Goal: Task Accomplishment & Management: Use online tool/utility

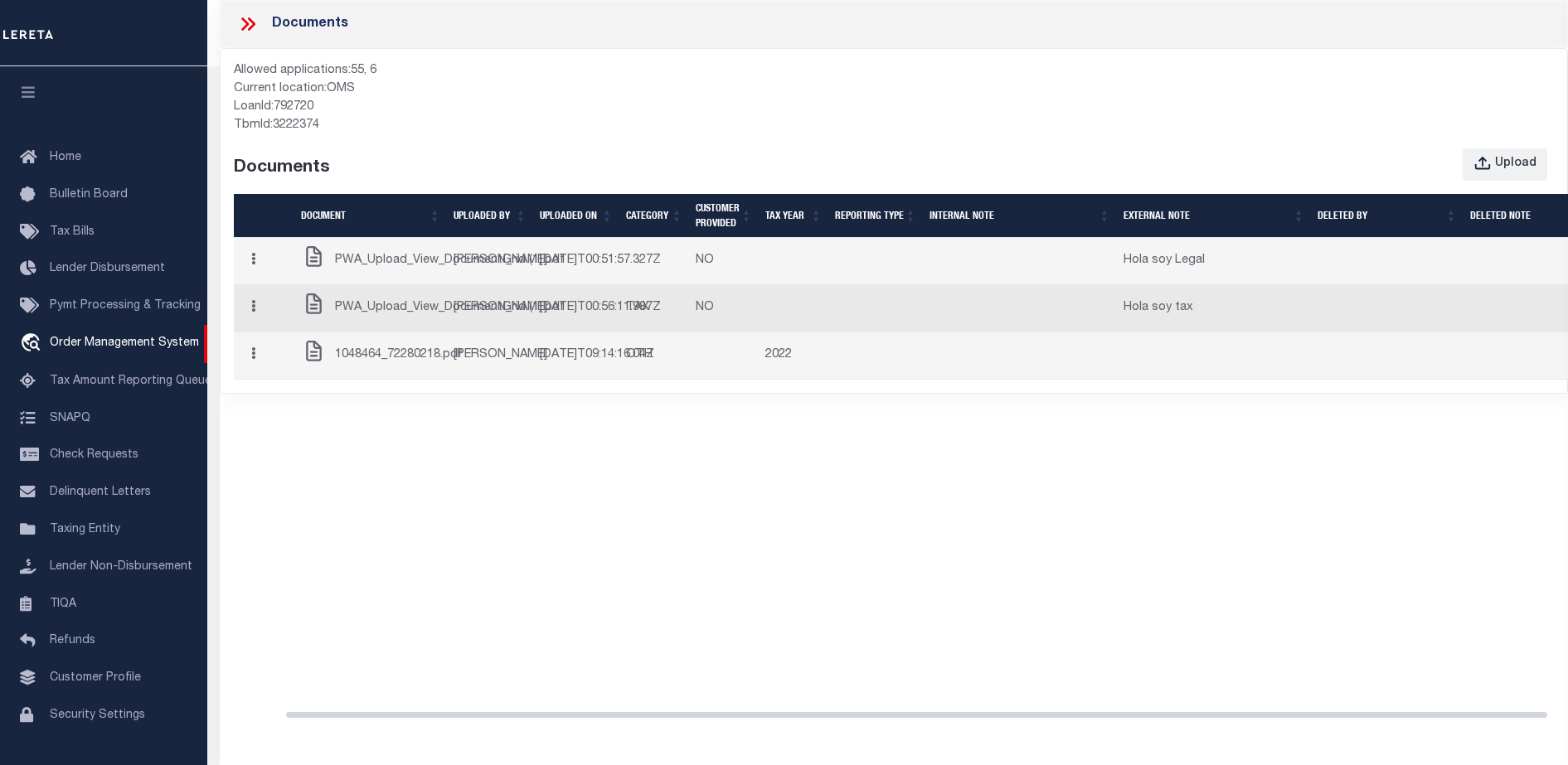
select select "22438"
select select "8148"
select select "NonEscrow"
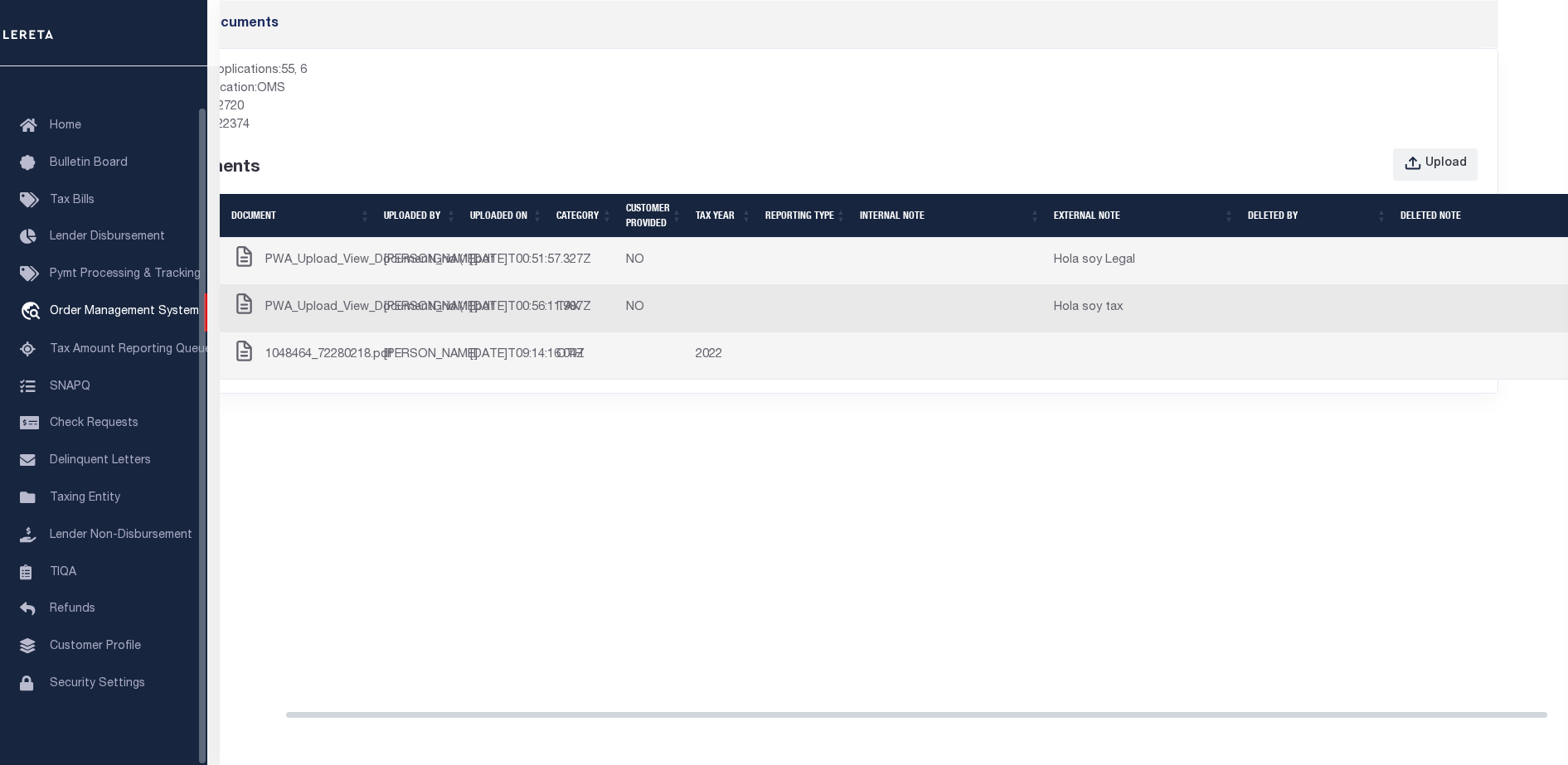
click at [298, 271] on span "PWA_Upload_View_DocumentGrid (1).pdf" at bounding box center [380, 260] width 229 height 18
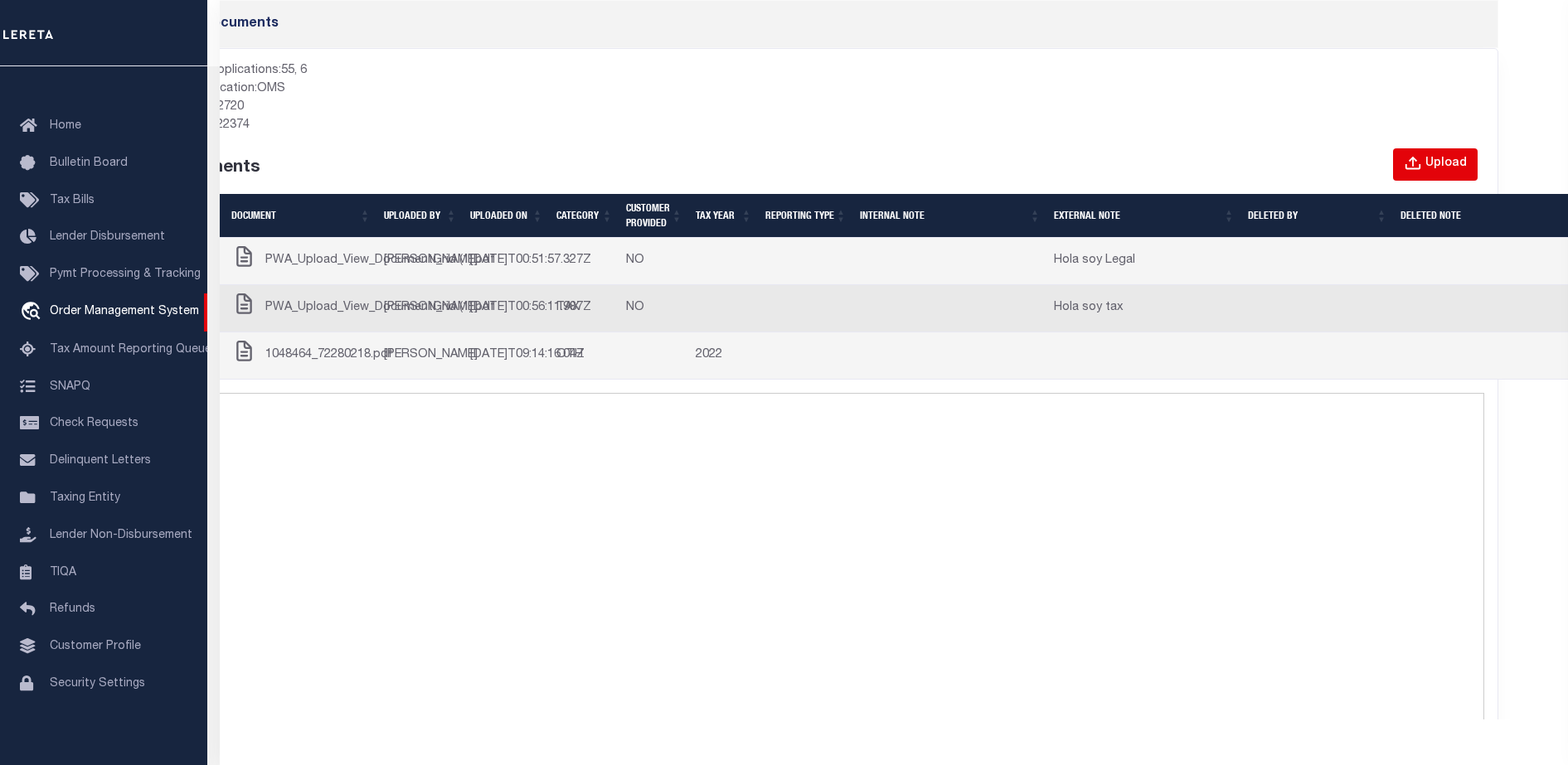
click at [1418, 153] on button "Upload" at bounding box center [1435, 165] width 84 height 33
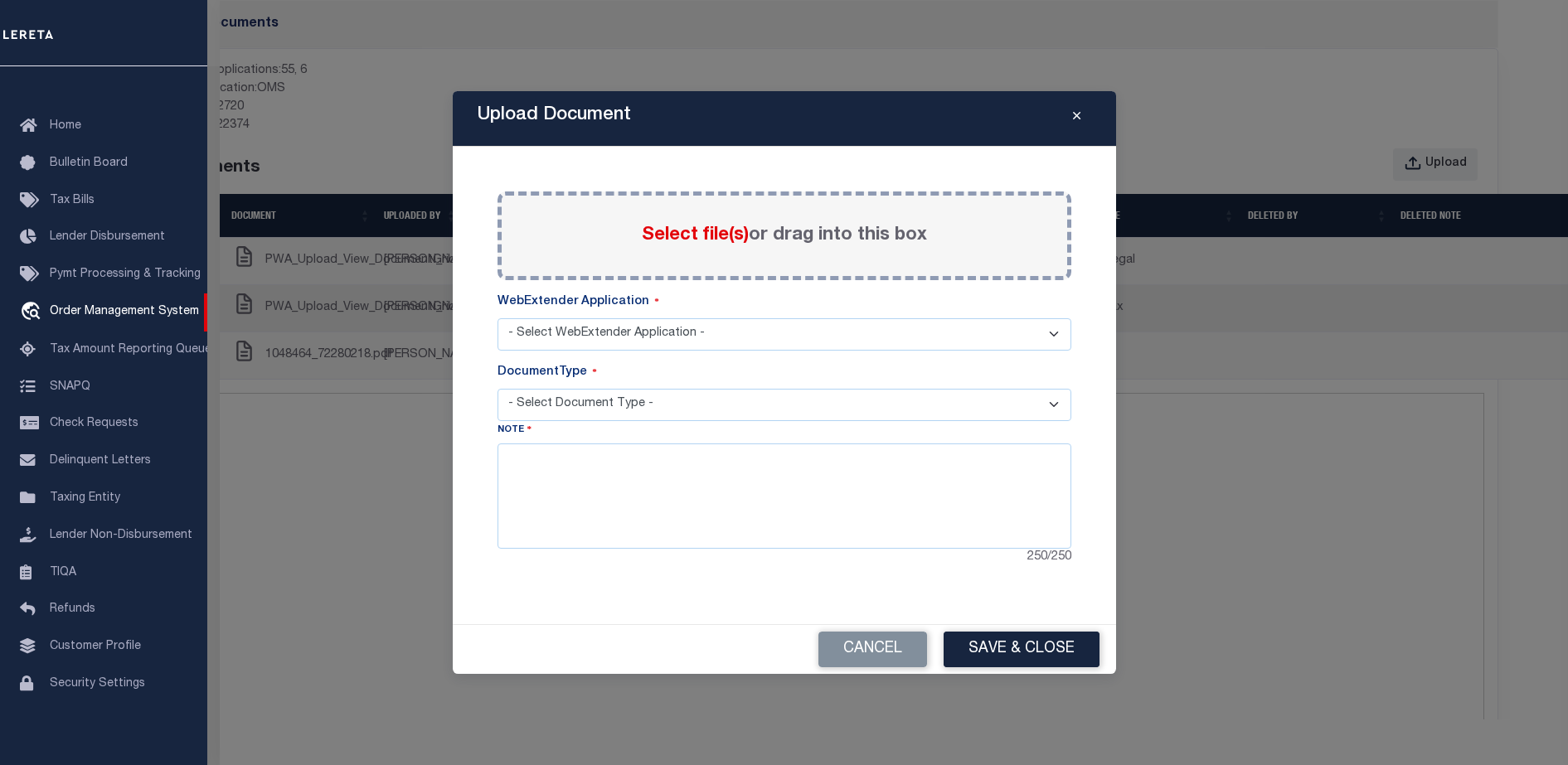
click at [692, 395] on select "- Select Document Type -" at bounding box center [784, 405] width 573 height 33
click at [652, 336] on select "- Select WebExtender Application -" at bounding box center [784, 334] width 573 height 33
click at [646, 257] on div "Select file(s) or drag into this box" at bounding box center [784, 235] width 573 height 89
click at [643, 356] on div "Paste copied image or file into this box Select file(s) or drag into this box P…" at bounding box center [784, 379] width 573 height 376
click at [637, 336] on select "- Select WebExtender Application -" at bounding box center [784, 334] width 573 height 33
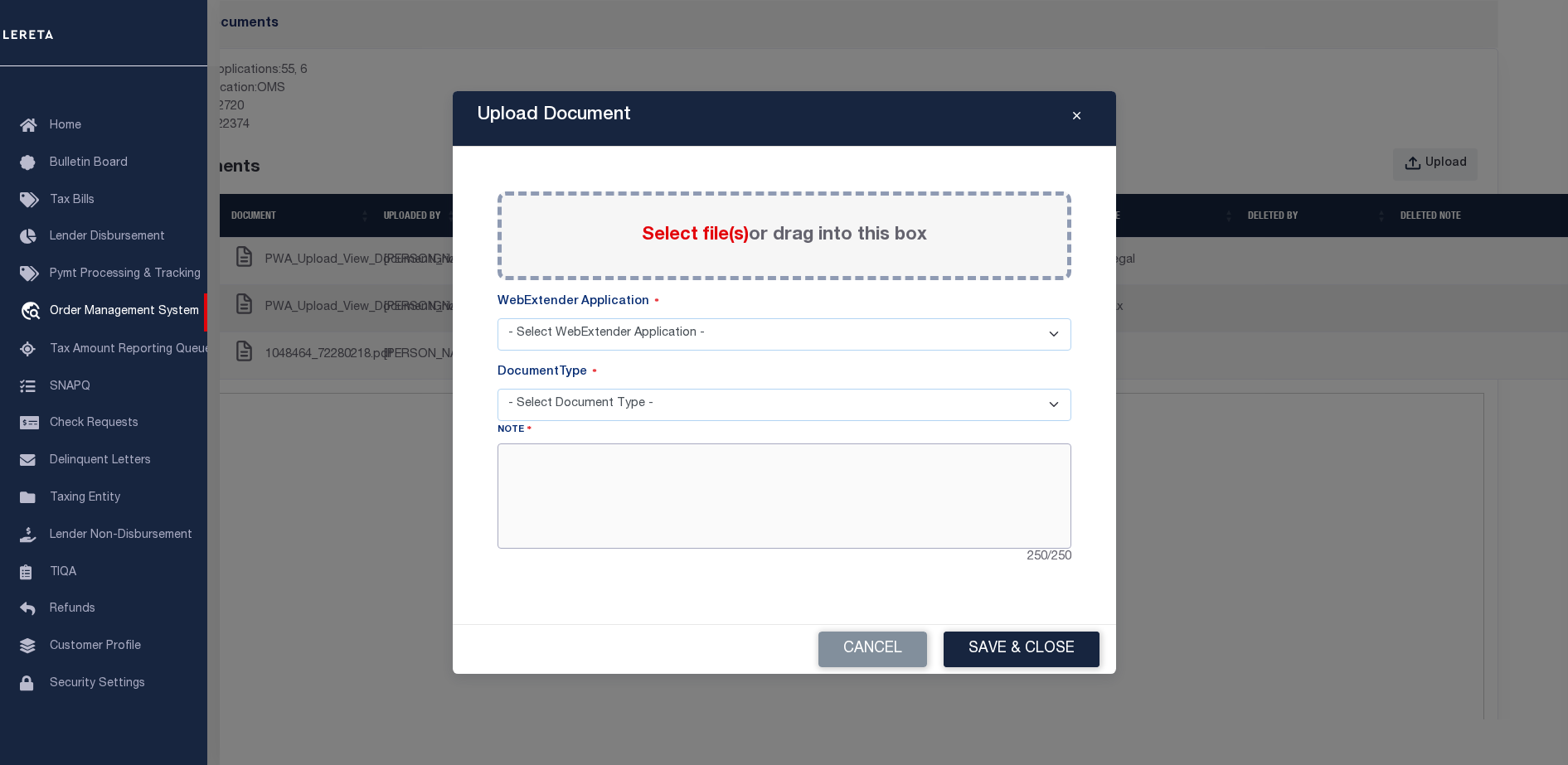
click at [773, 526] on textarea at bounding box center [784, 495] width 573 height 104
click at [1075, 124] on button "Close" at bounding box center [1077, 118] width 29 height 20
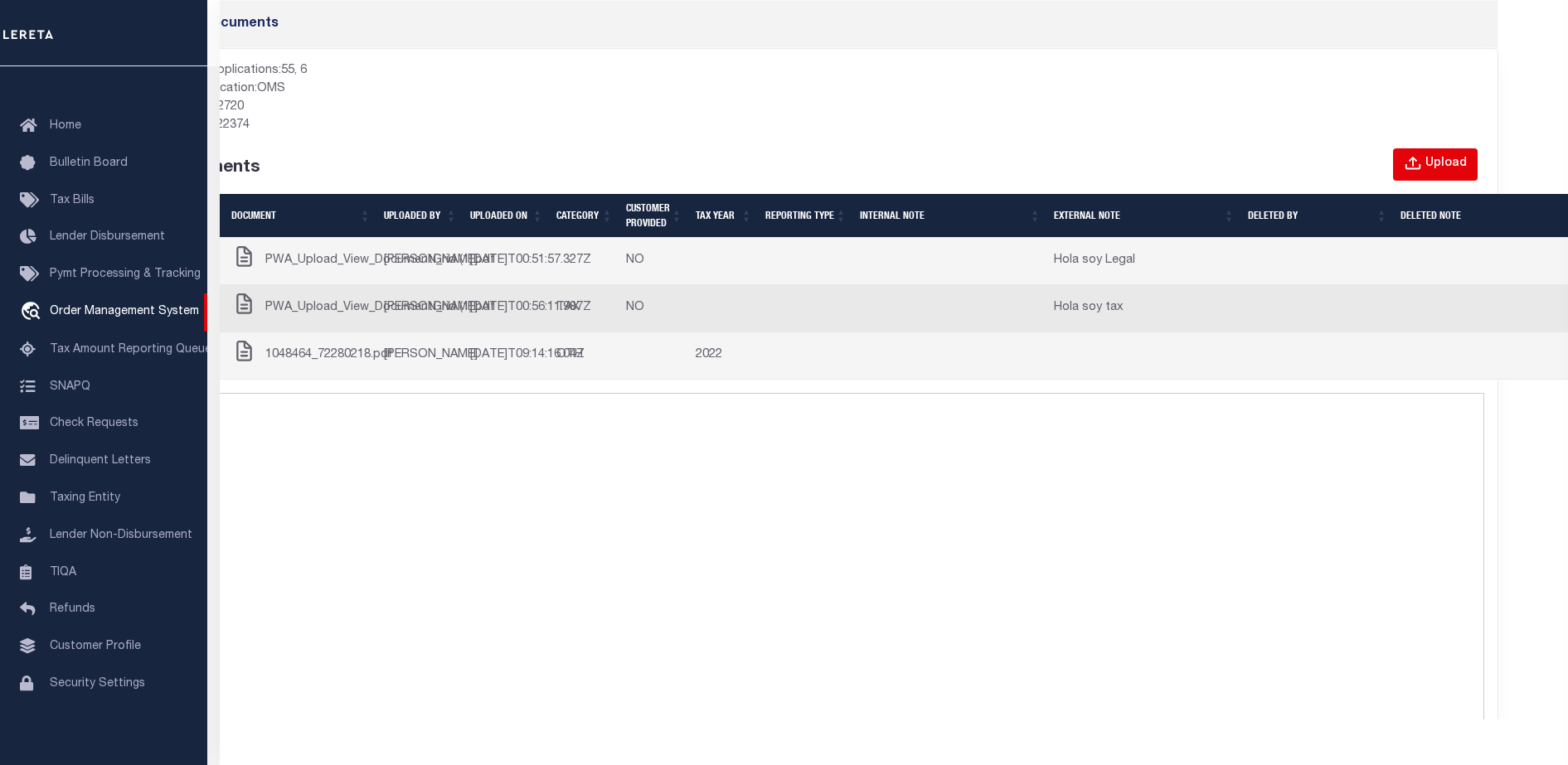
click at [1425, 171] on button "Upload" at bounding box center [1435, 165] width 84 height 33
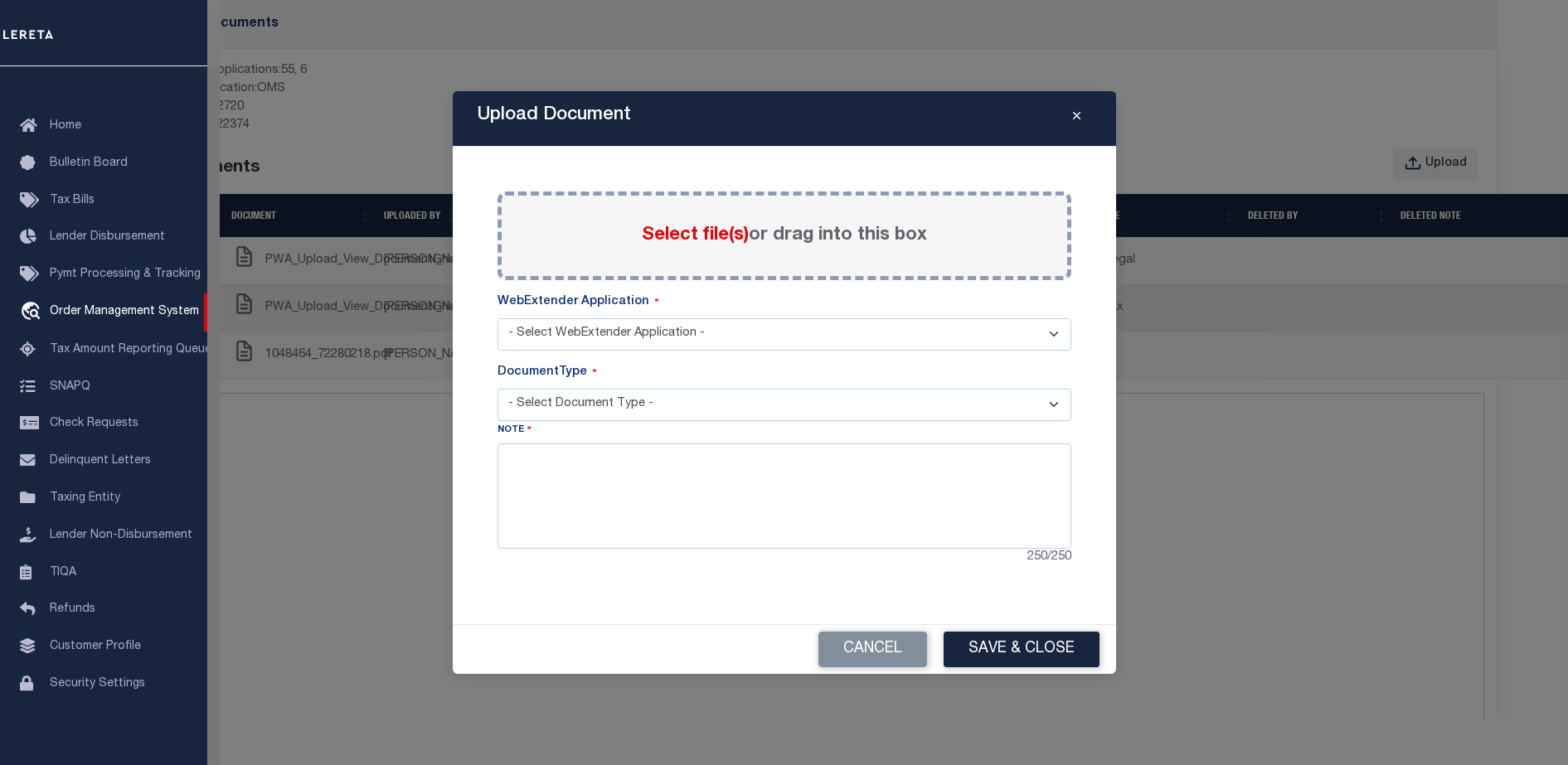
click at [631, 215] on div "Select file(s) or drag into this box" at bounding box center [784, 235] width 573 height 89
click at [684, 243] on span "Select file(s)" at bounding box center [695, 235] width 107 height 18
click at [0, 0] on input "Select file(s) or drag into this box" at bounding box center [0, 0] width 0 height 0
click at [607, 343] on select "- Select WebExtender Application -" at bounding box center [784, 334] width 573 height 33
click at [603, 341] on select "- Select WebExtender Application -" at bounding box center [784, 334] width 573 height 33
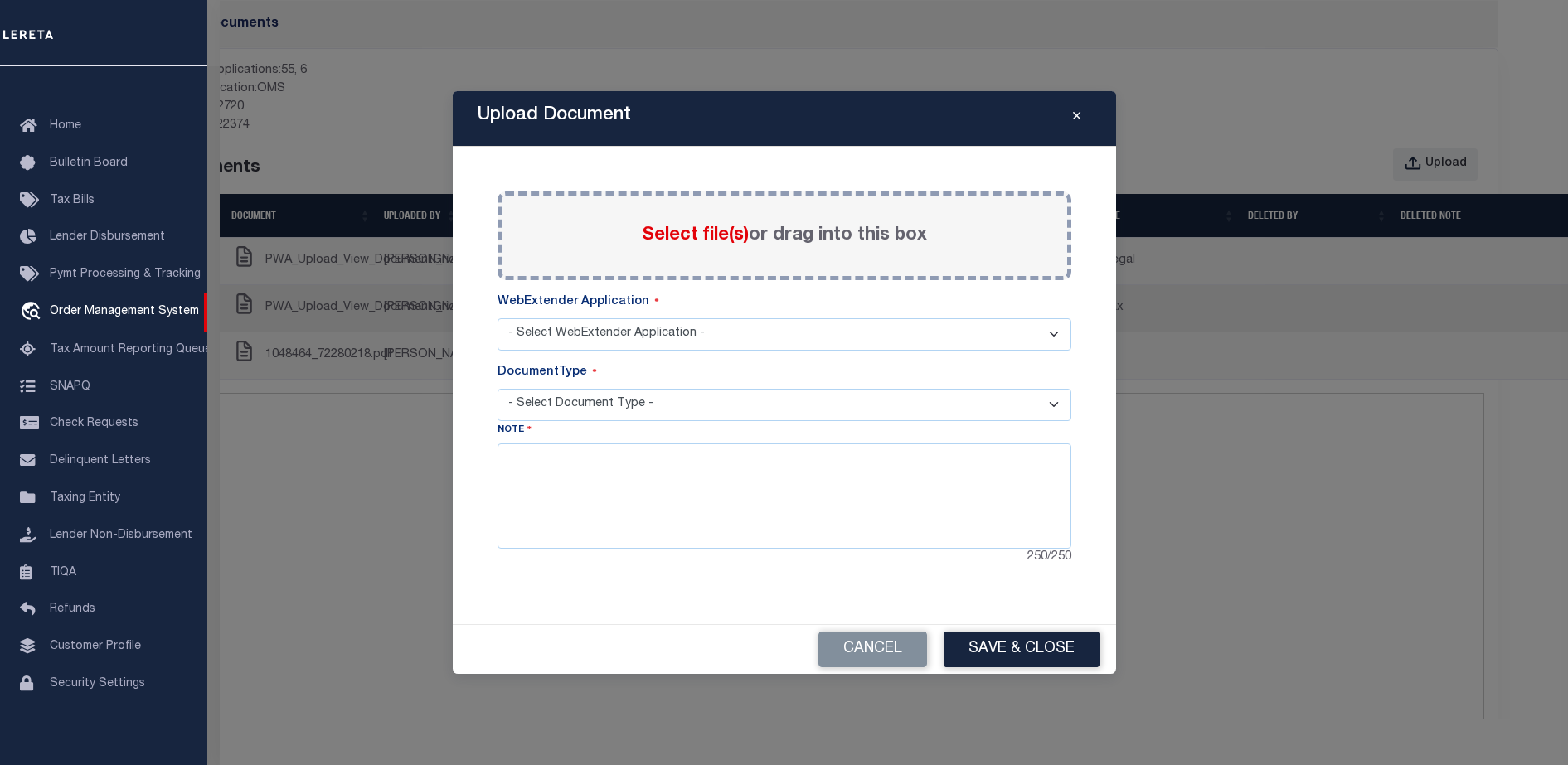
click at [597, 341] on select "- Select WebExtender Application -" at bounding box center [784, 334] width 573 height 33
select select "55"
select select "PROOF OF PYMT"
click at [778, 331] on select "- Select WebExtender Application - SERVICES BORROWER_CORRESPONDENCE" at bounding box center [784, 334] width 573 height 33
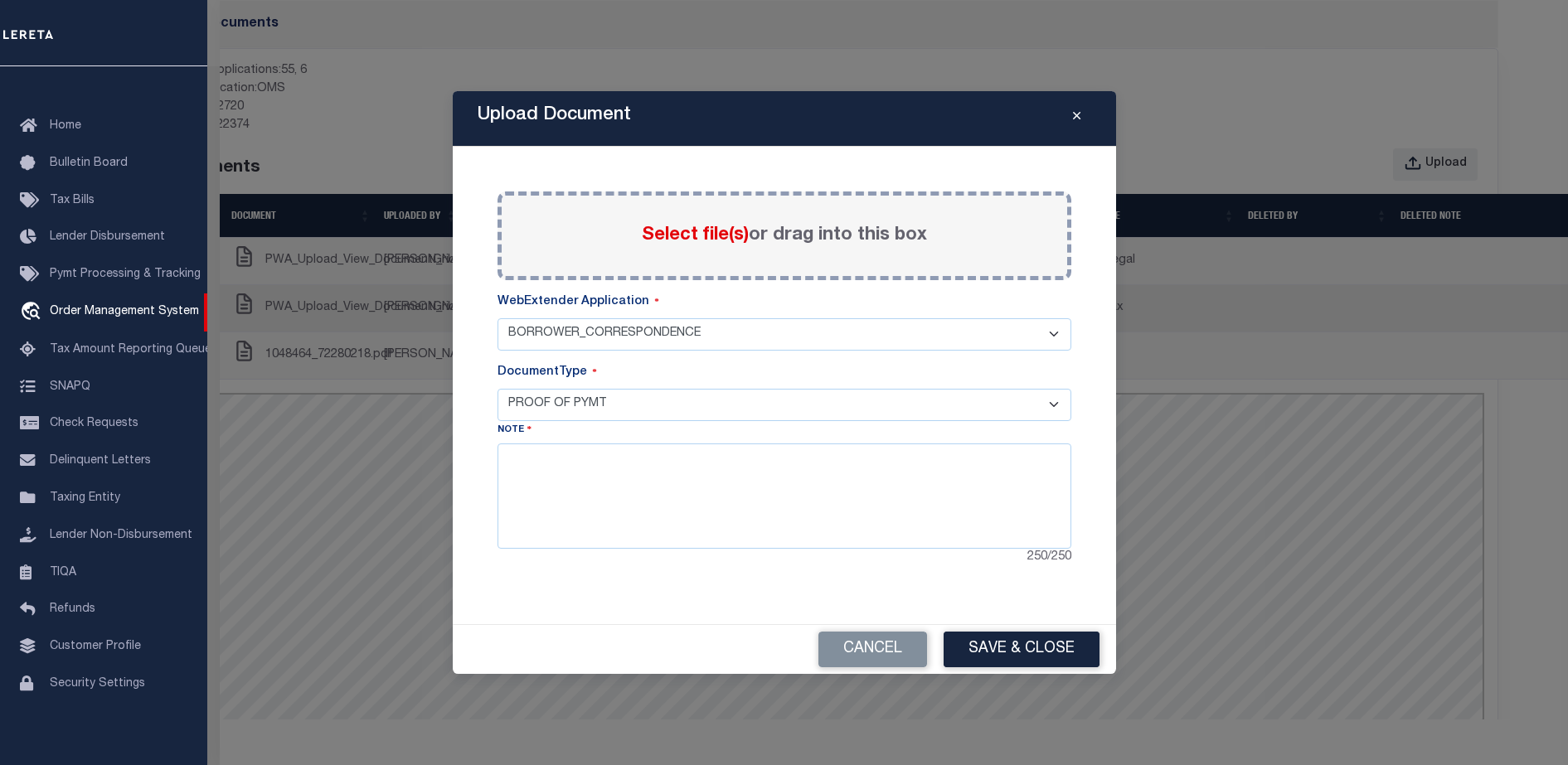
click at [778, 331] on select "- Select WebExtender Application - SERVICES BORROWER_CORRESPONDENCE" at bounding box center [784, 334] width 573 height 33
click at [829, 492] on textarea at bounding box center [784, 495] width 573 height 104
type textarea "dgdfgd"
click at [990, 645] on button "Save & Close" at bounding box center [1021, 649] width 156 height 35
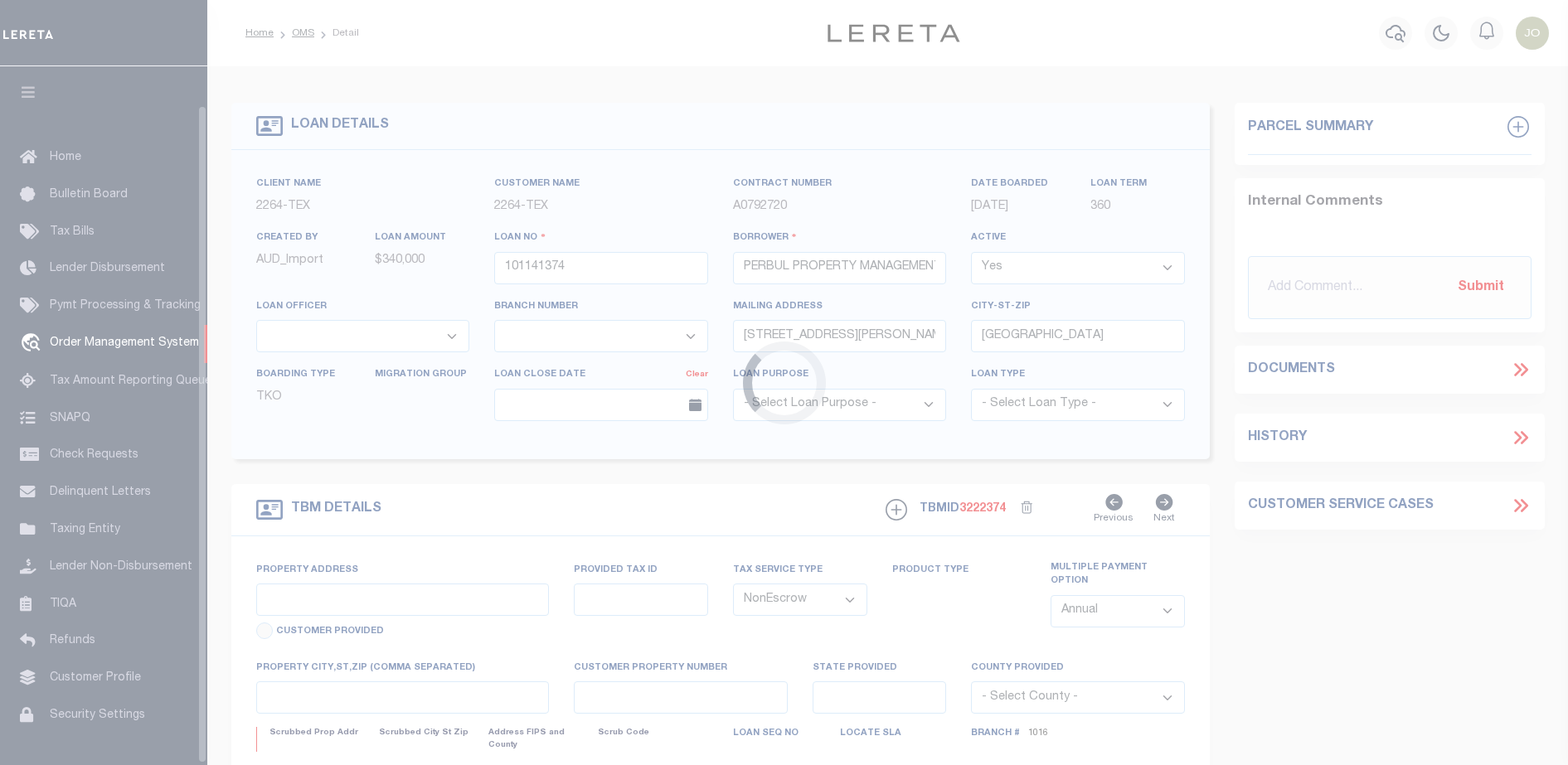
select select "NonEscrow"
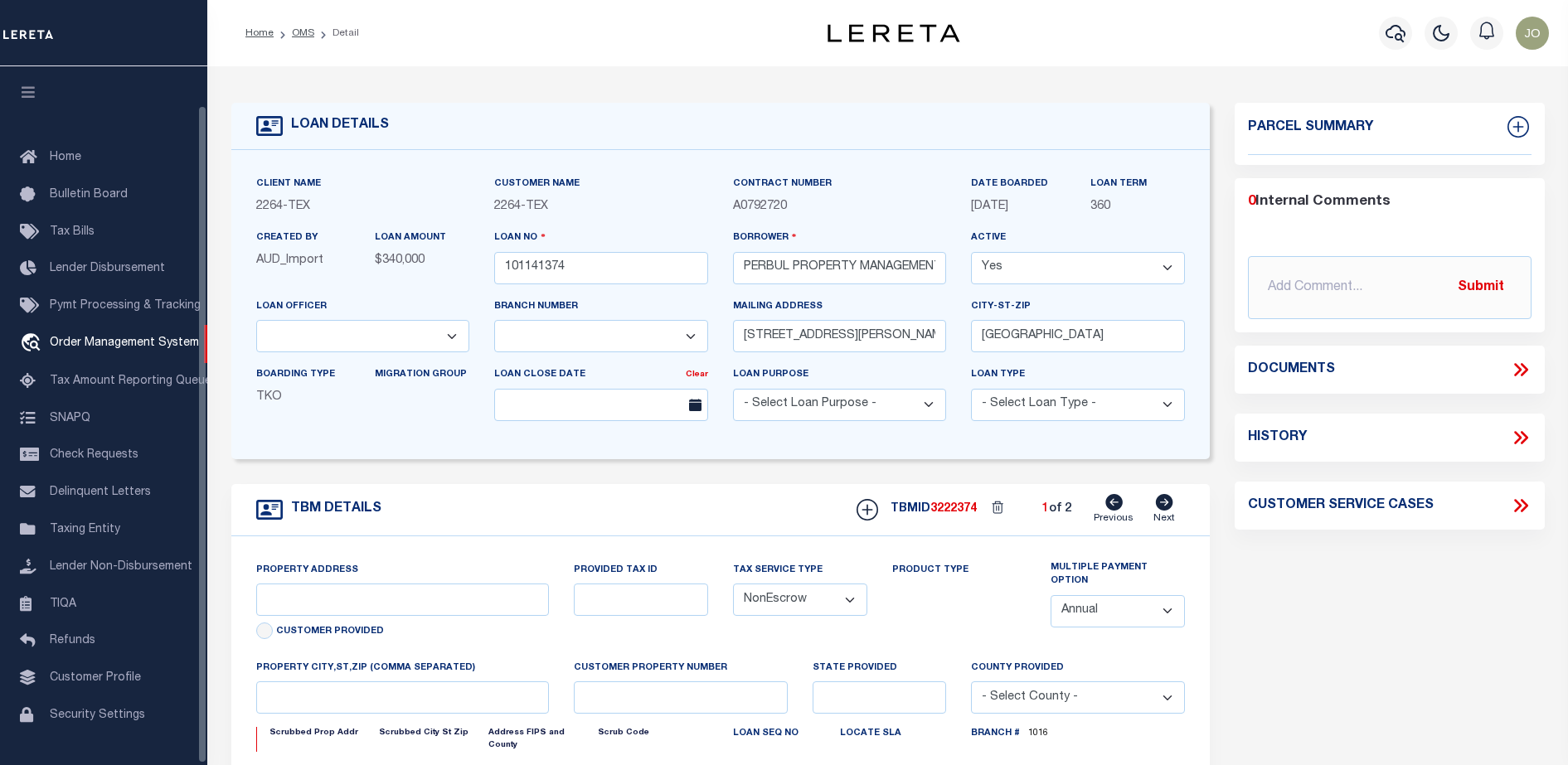
scroll to position [40, 0]
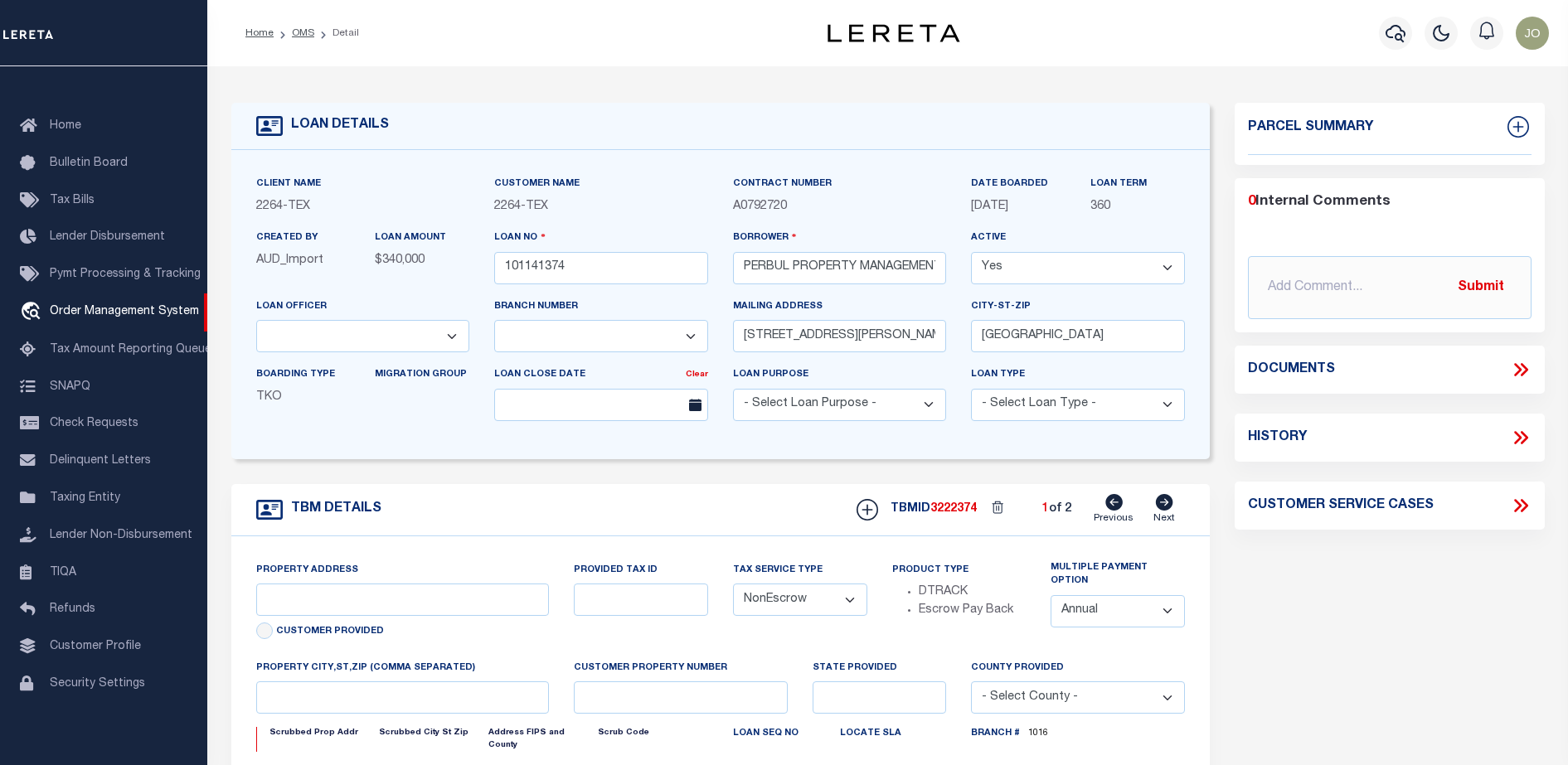
click at [1509, 381] on div "Documents" at bounding box center [1390, 370] width 310 height 48
select select "8148"
click at [1511, 377] on icon at bounding box center [1520, 369] width 22 height 22
select select "22438"
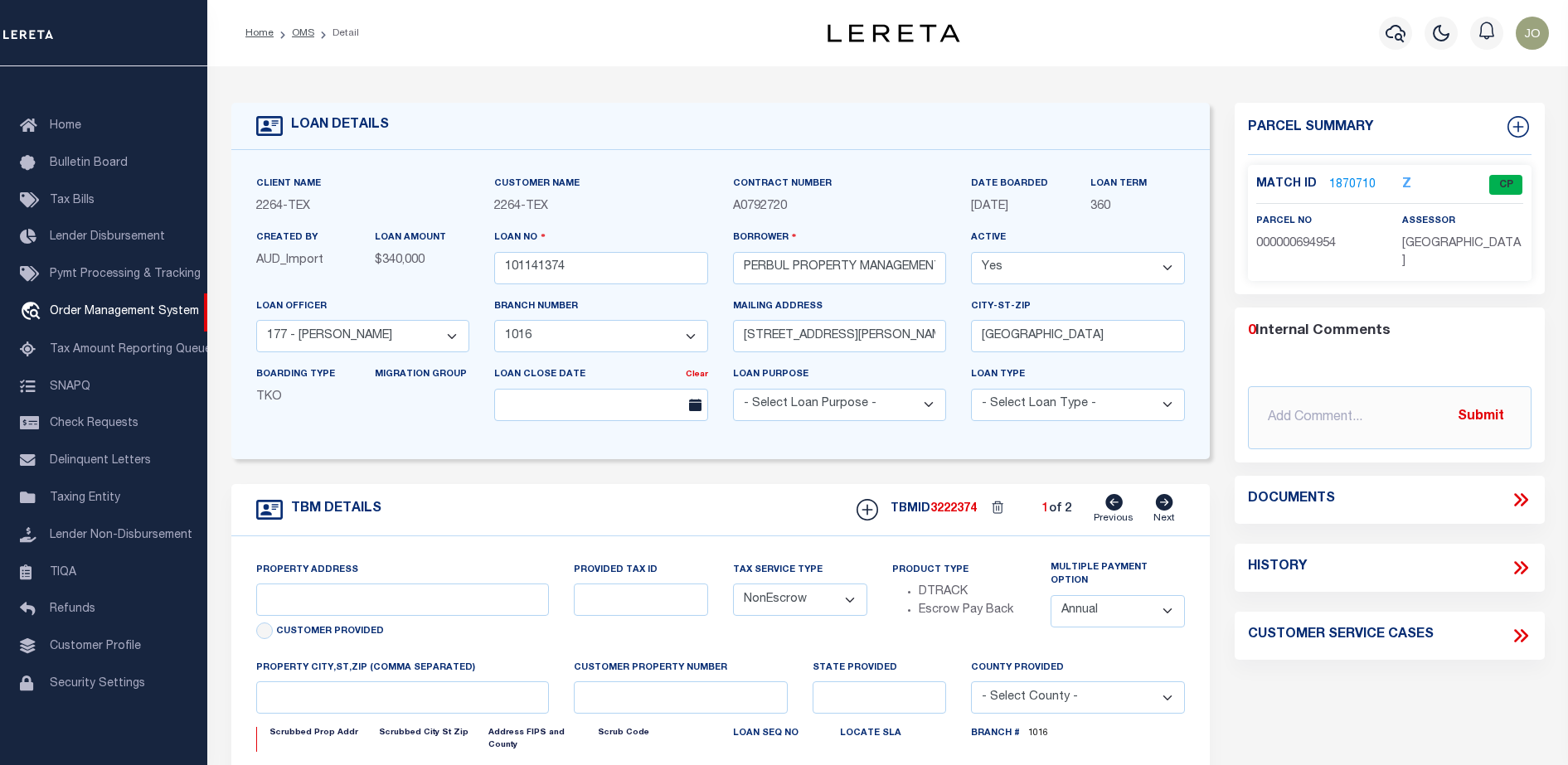
type input "[STREET_ADDRESS][PERSON_NAME]"
type input "B2542-00-000-0016-00"
select select
type input "[GEOGRAPHIC_DATA]"
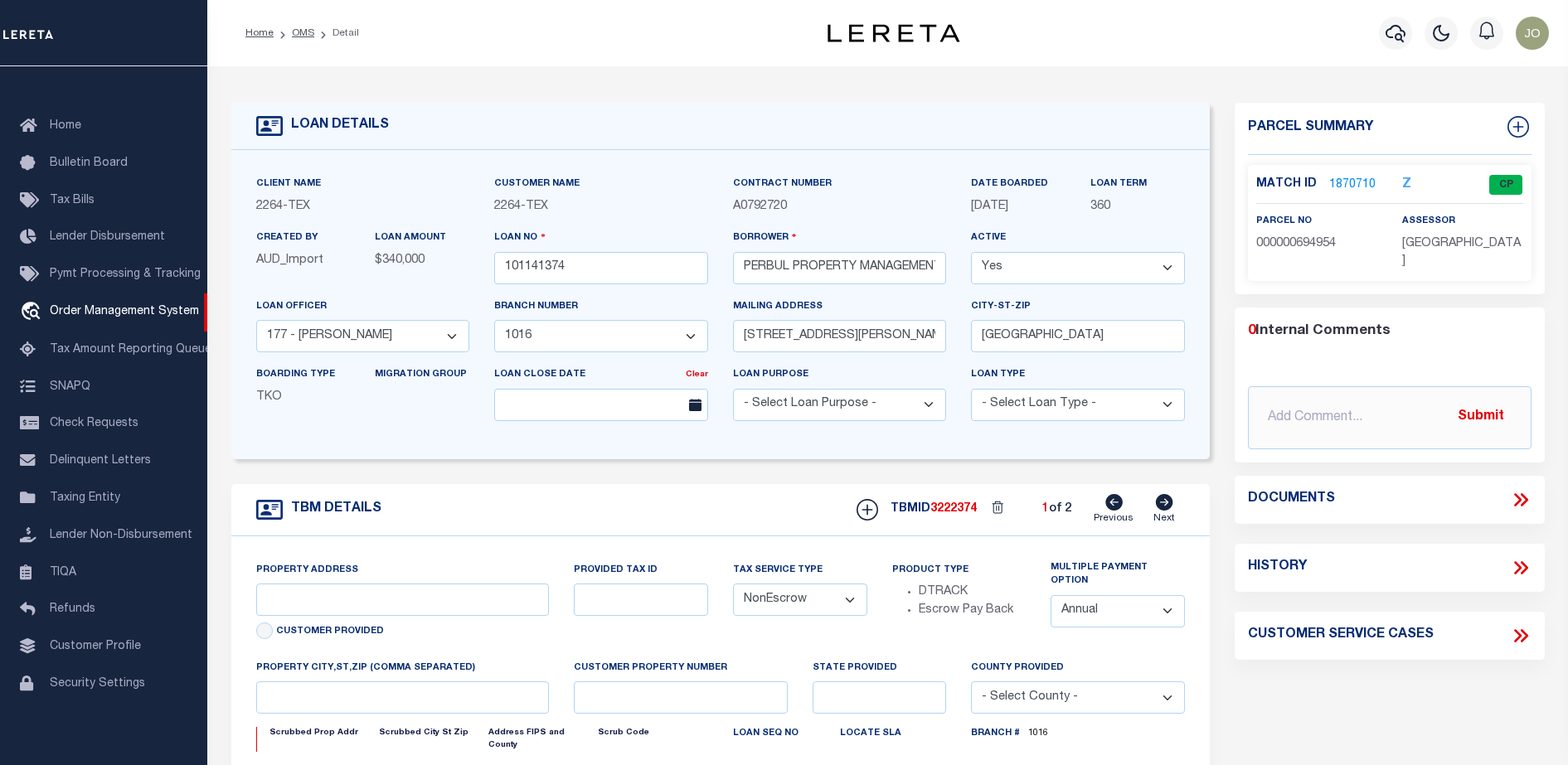
type textarea "LOT 16, BENTLEY ESTATES S/D, [GEOGRAPHIC_DATA], [GEOGRAPHIC_DATA]"
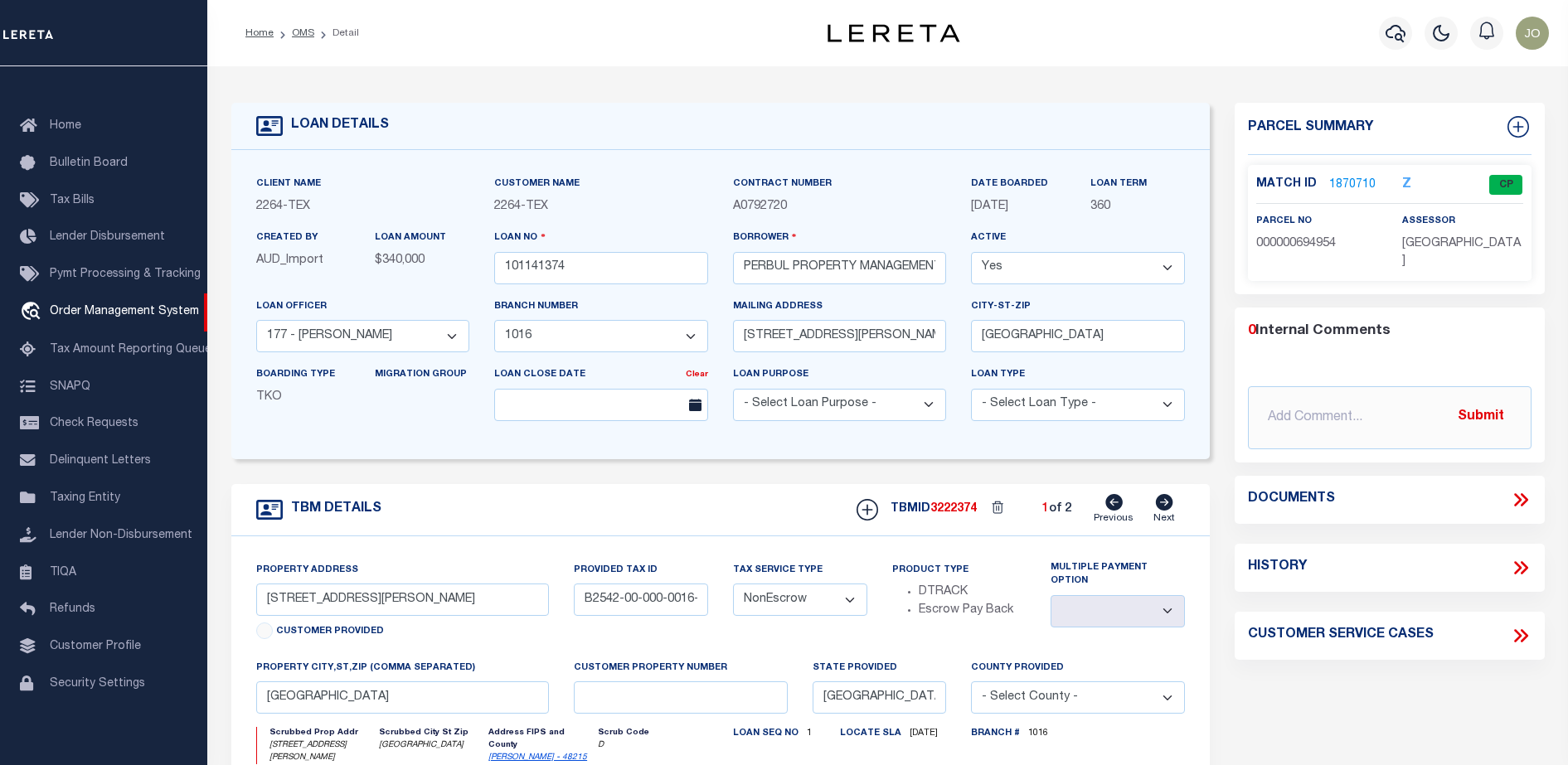
click at [1527, 488] on icon at bounding box center [1520, 499] width 22 height 22
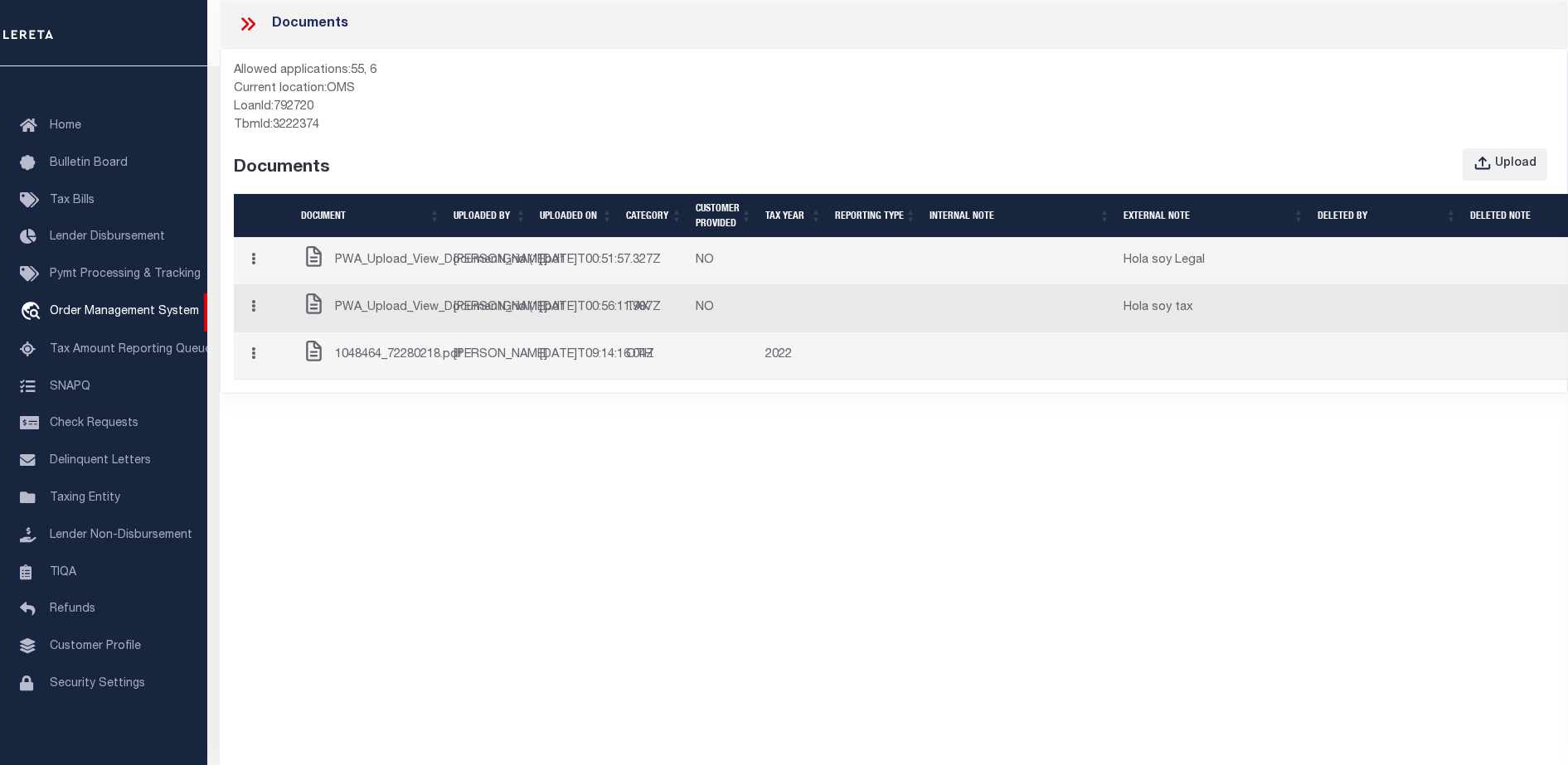
click at [1550, 167] on div "Upload" at bounding box center [1508, 165] width 91 height 33
click at [1538, 166] on button "Upload" at bounding box center [1504, 165] width 84 height 33
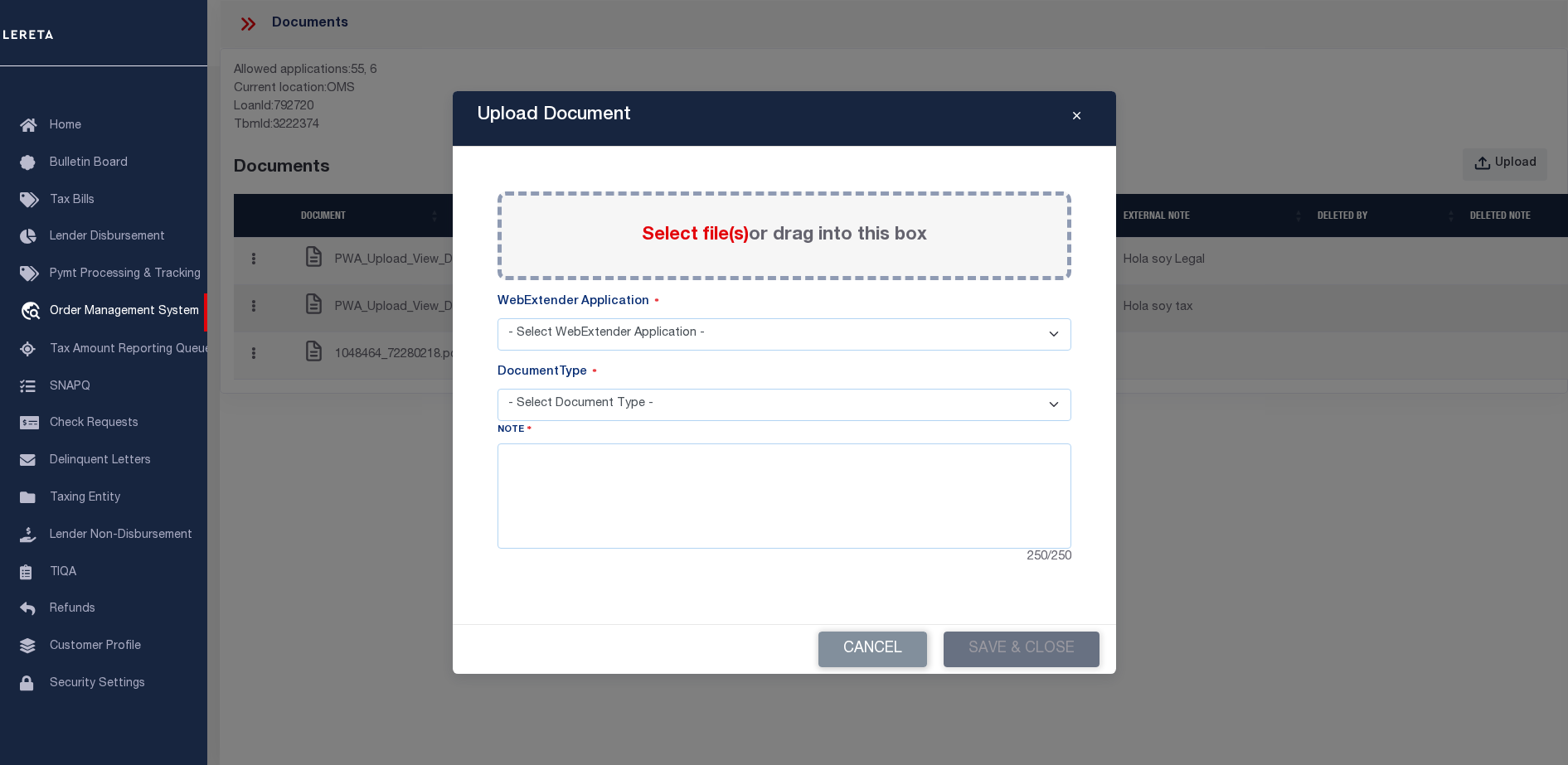
click at [622, 330] on select "- Select WebExtender Application - SERVICES BORROWER_CORRESPONDENCE" at bounding box center [784, 334] width 573 height 33
